Goal: Transaction & Acquisition: Purchase product/service

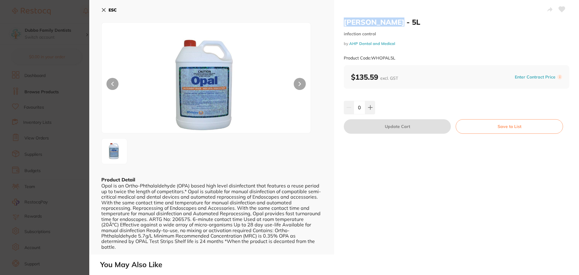
drag, startPoint x: 345, startPoint y: 22, endPoint x: 393, endPoint y: 21, distance: 48.0
click at [393, 21] on h2 "[PERSON_NAME] - 5L" at bounding box center [457, 21] width 226 height 9
copy h2 "[PERSON_NAME]"
click at [104, 9] on icon at bounding box center [103, 10] width 5 height 5
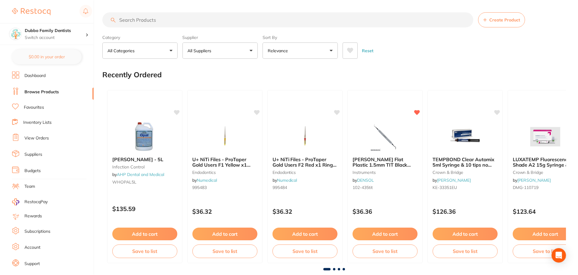
scroll to position [1, 0]
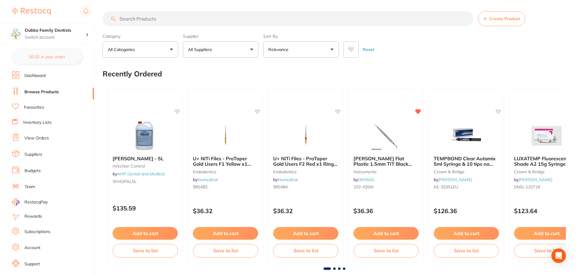
click at [161, 21] on input "search" at bounding box center [288, 18] width 370 height 15
paste input "[PERSON_NAME]"
type input "[PERSON_NAME] test strip"
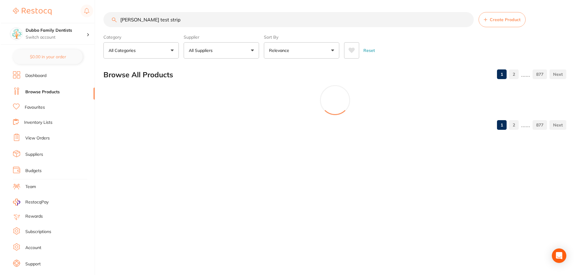
scroll to position [0, 0]
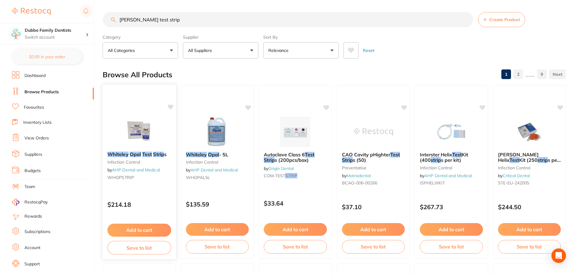
click at [133, 119] on img at bounding box center [139, 131] width 40 height 30
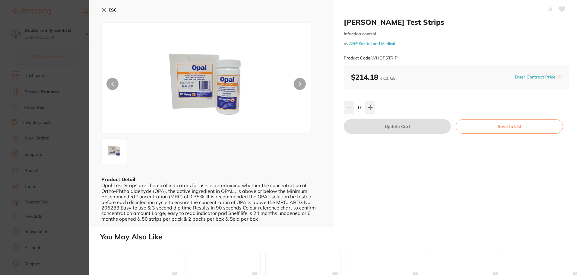
click at [375, 107] on div "0" at bounding box center [457, 107] width 226 height 13
click at [371, 107] on icon at bounding box center [370, 107] width 5 height 5
type input "1"
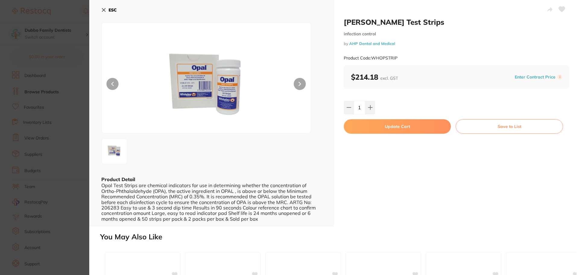
click at [382, 127] on button "Update Cart" at bounding box center [397, 126] width 107 height 14
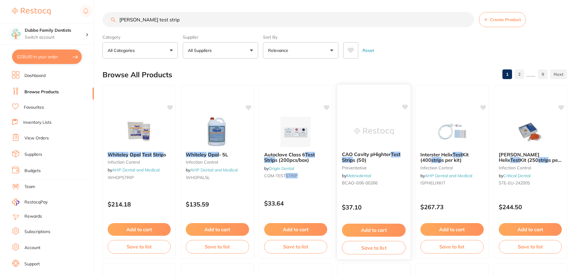
checkbox input "false"
